Goal: Task Accomplishment & Management: Manage account settings

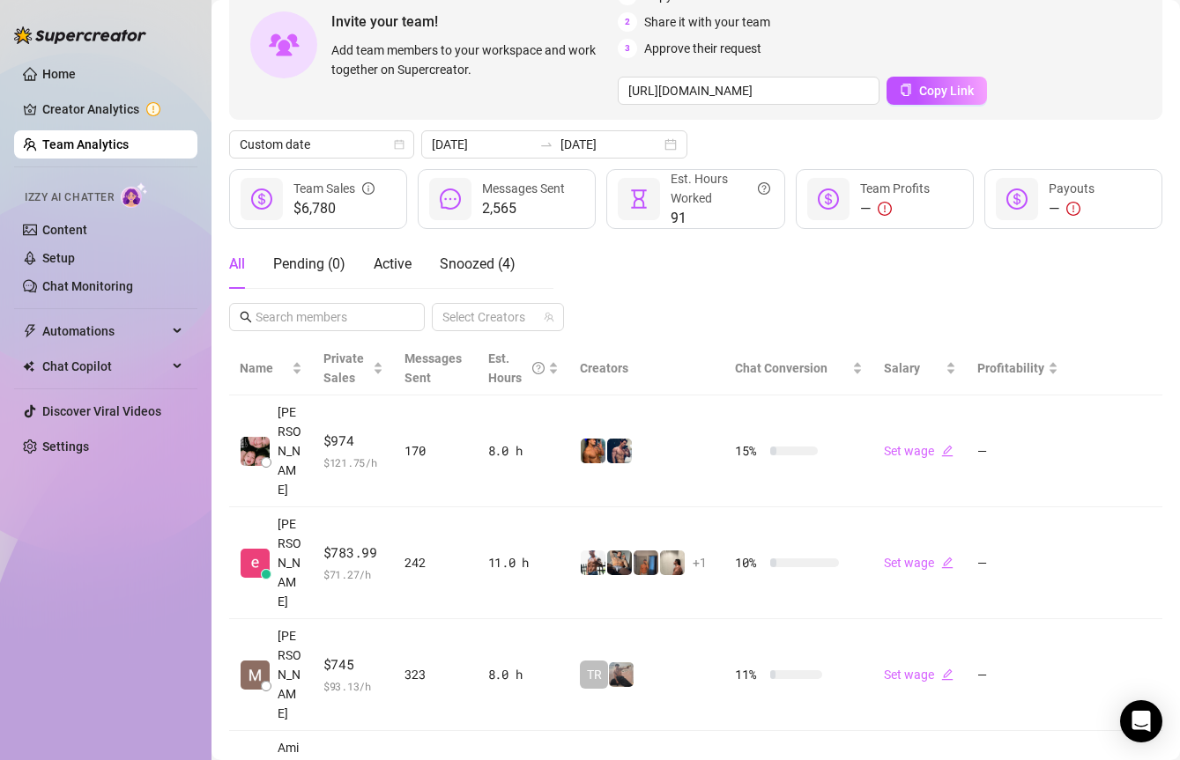
scroll to position [67, 0]
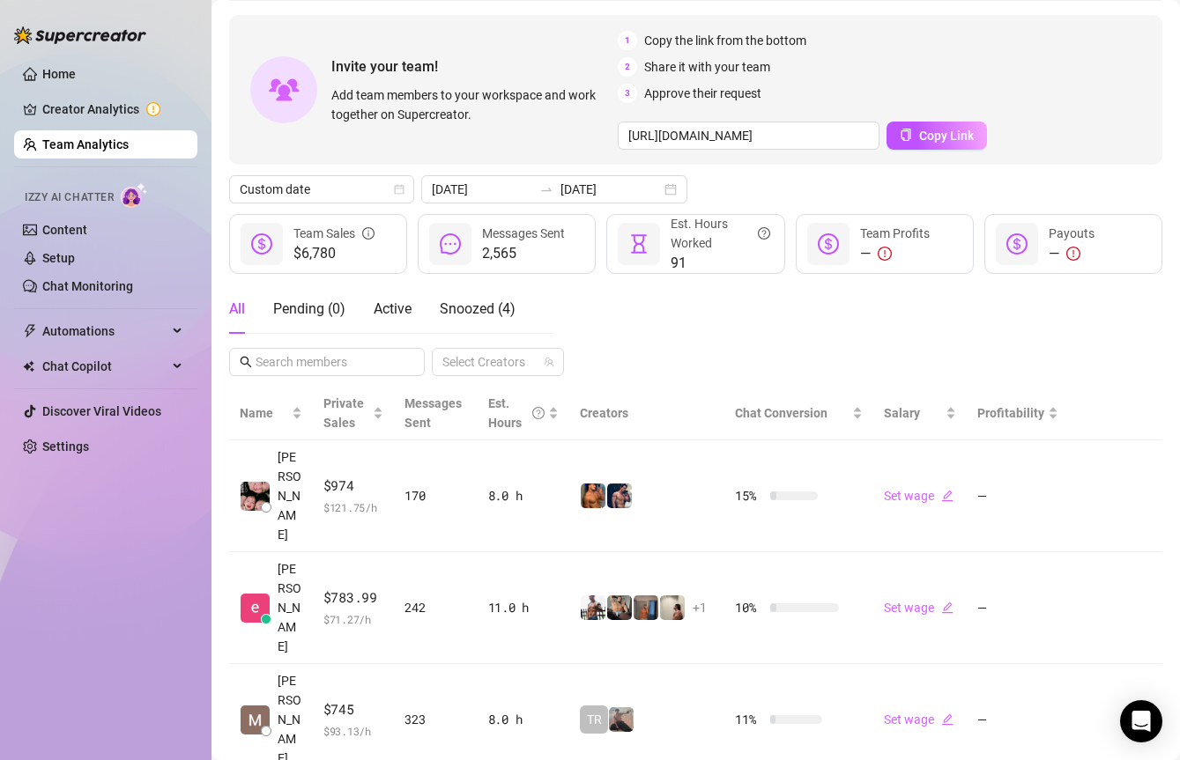
click at [538, 173] on div "Invite your team! Add team members to your workspace and work together on Super…" at bounding box center [695, 774] width 933 height 1518
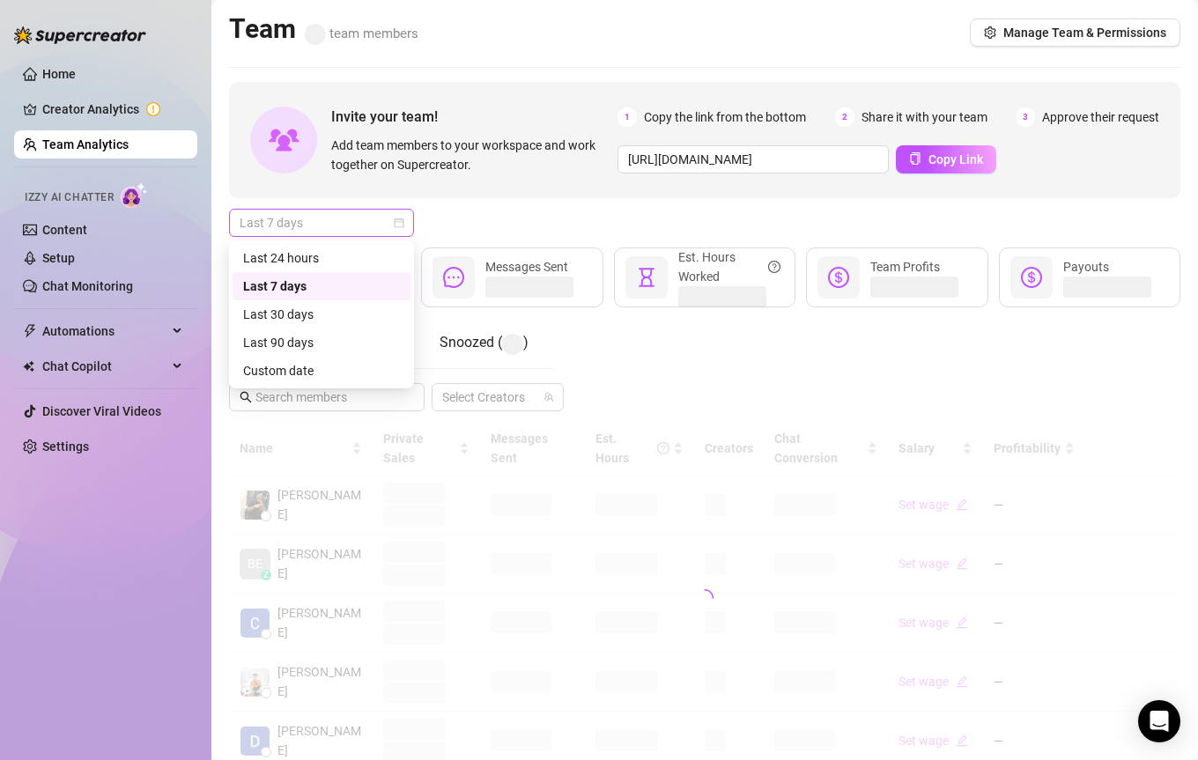
click at [325, 227] on span "Last 7 days" at bounding box center [322, 223] width 164 height 26
click at [322, 368] on div "Custom date" at bounding box center [321, 370] width 157 height 19
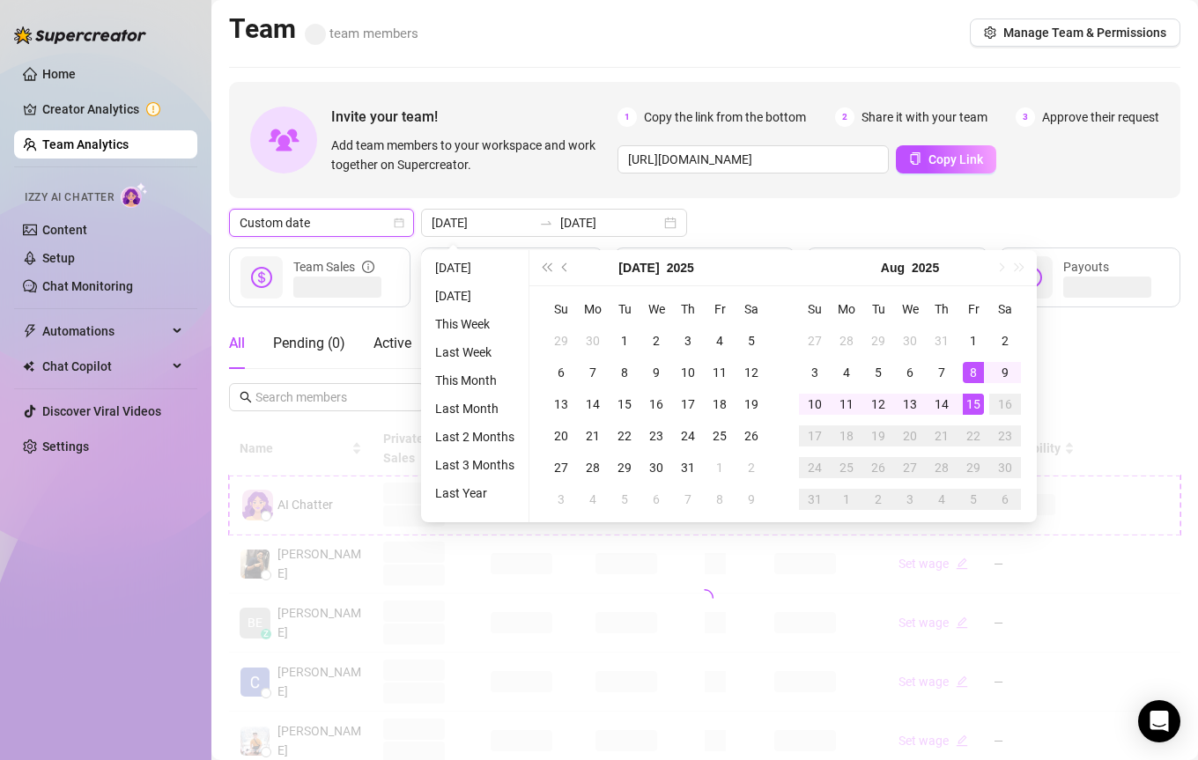
type input "[DATE]"
click at [981, 400] on div "15" at bounding box center [973, 404] width 21 height 21
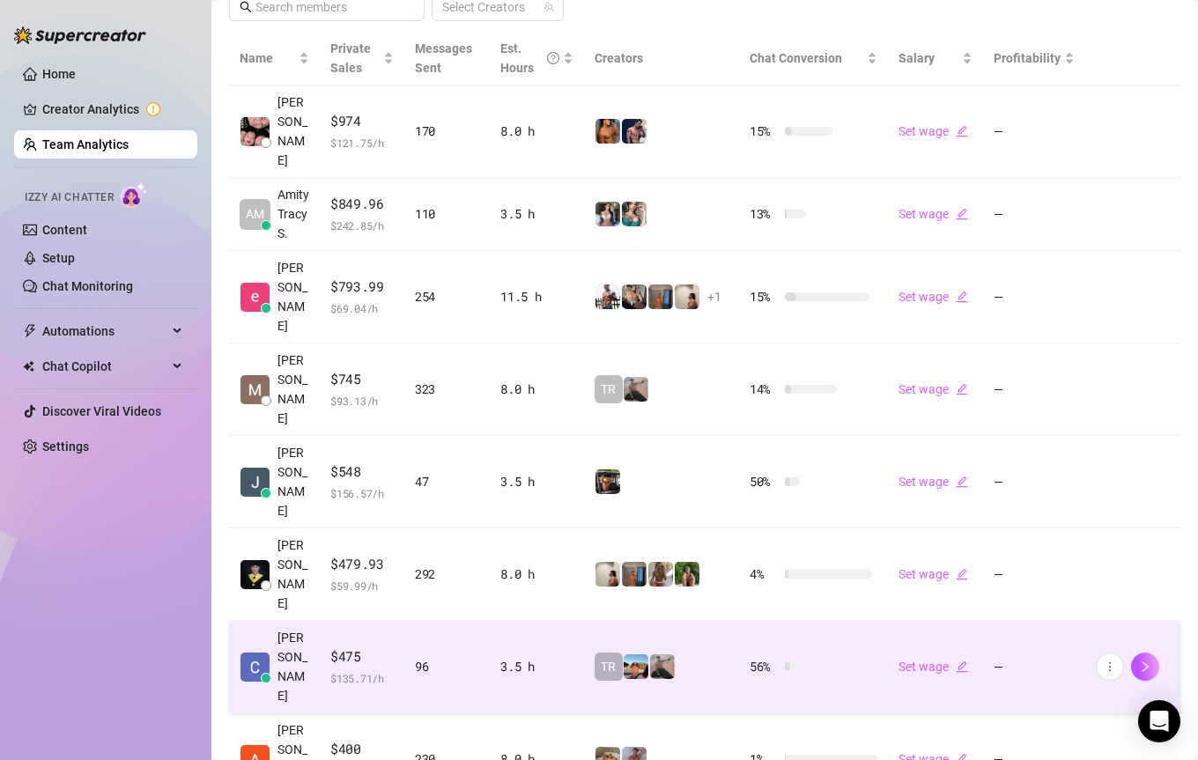
scroll to position [411, 0]
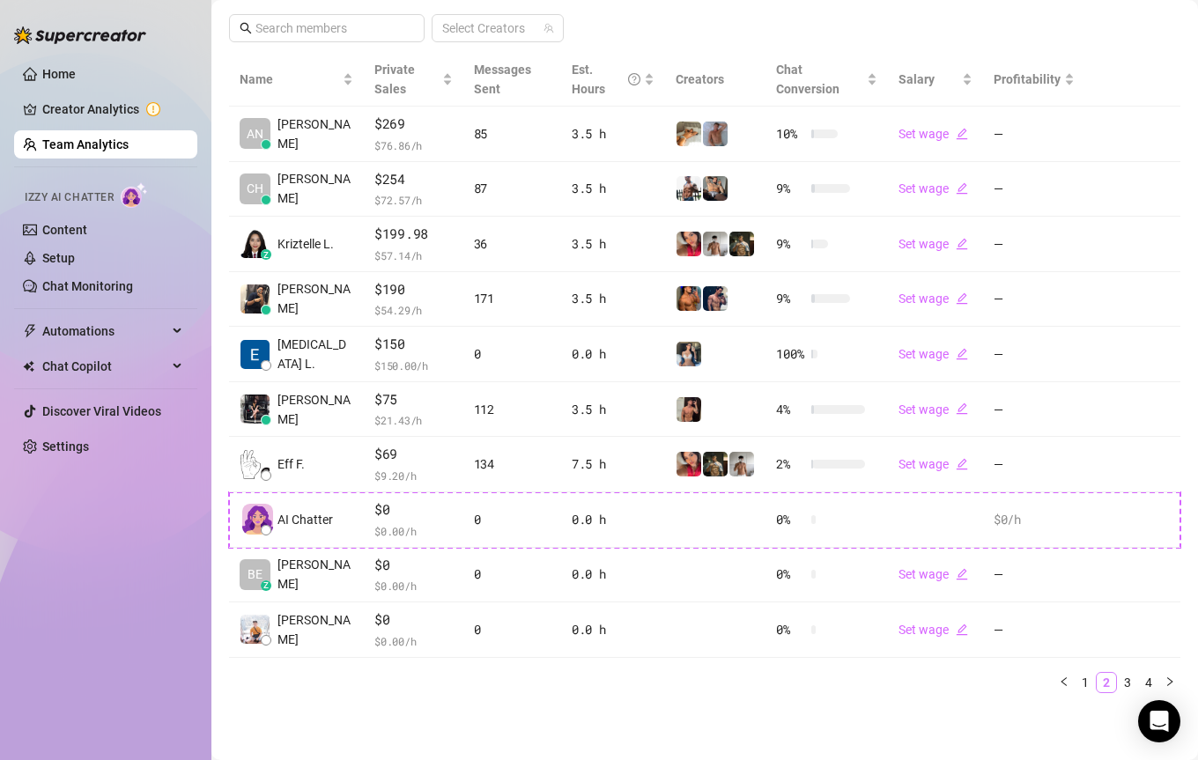
scroll to position [367, 0]
click at [1079, 671] on div "Name Private Sales Messages Sent Est. Hours Creators Chat Conversion Salary Pro…" at bounding box center [705, 374] width 952 height 641
click at [1086, 682] on link "1" at bounding box center [1085, 683] width 19 height 19
